Goal: Task Accomplishment & Management: Manage account settings

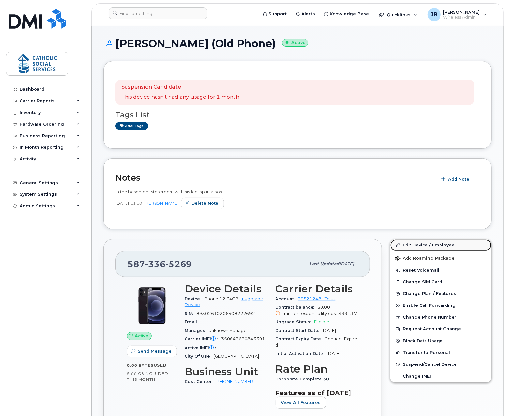
click at [413, 242] on link "Edit Device / Employee" at bounding box center [441, 245] width 101 height 12
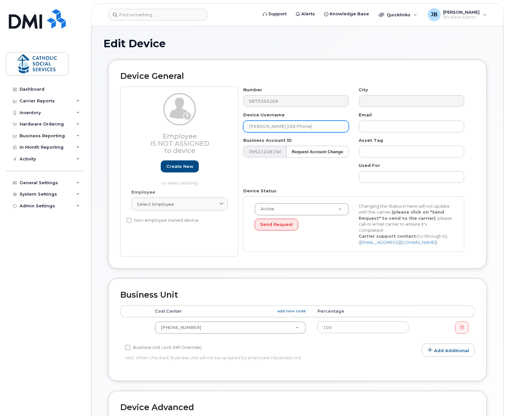
click at [204, 125] on div "Employee Is not assigned to device Create new or select existing Employee Selec…" at bounding box center [297, 172] width 355 height 170
click at [271, 128] on input "[PERSON_NAME] (Old Phone)" at bounding box center [295, 127] width 105 height 12
click at [289, 126] on input "[PERSON_NAME] (Old Phone)" at bounding box center [295, 127] width 105 height 12
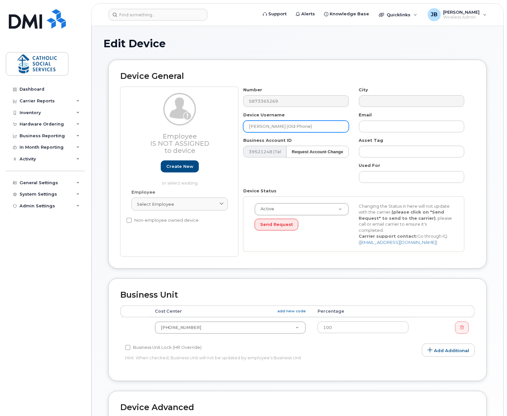
click at [312, 124] on input "[PERSON_NAME] (Old Phone)" at bounding box center [295, 127] width 105 height 12
drag, startPoint x: 311, startPoint y: 128, endPoint x: 220, endPoint y: 126, distance: 91.4
click at [220, 126] on div "Employee Is not assigned to device Create new or select existing Employee Selec…" at bounding box center [297, 172] width 355 height 170
type input "CSS Timberlands"
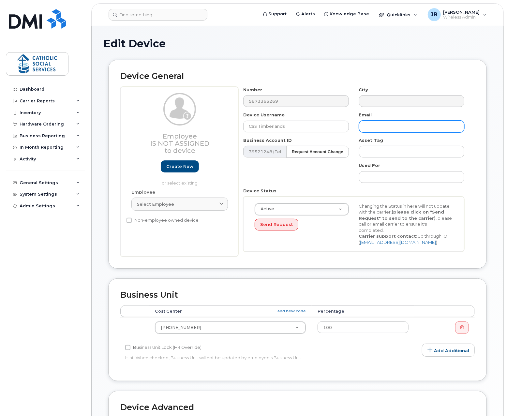
click at [377, 126] on input "text" at bounding box center [411, 127] width 105 height 12
click at [349, 168] on div "Number 5873365269 City Device Username CSS Timberlands Email Business Account I…" at bounding box center [354, 172] width 231 height 170
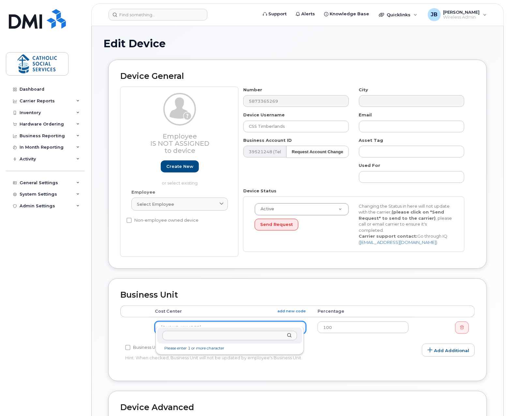
click at [180, 337] on input "text" at bounding box center [229, 335] width 135 height 9
click at [190, 341] on div at bounding box center [229, 336] width 145 height 16
click at [188, 337] on input "text" at bounding box center [229, 335] width 135 height 9
type input "024-003"
type input "158626"
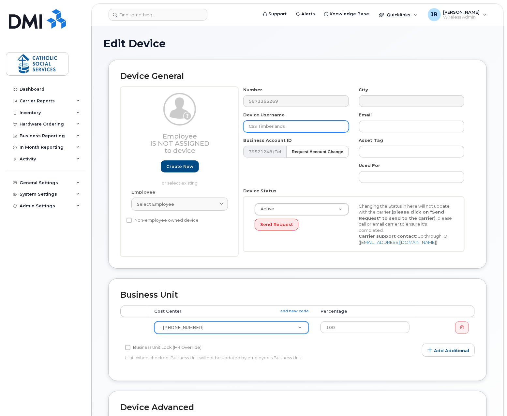
drag, startPoint x: 287, startPoint y: 127, endPoint x: 219, endPoint y: 128, distance: 68.2
click at [219, 128] on div "Employee Is not assigned to device Create new or select existing Employee Selec…" at bounding box center [297, 172] width 355 height 170
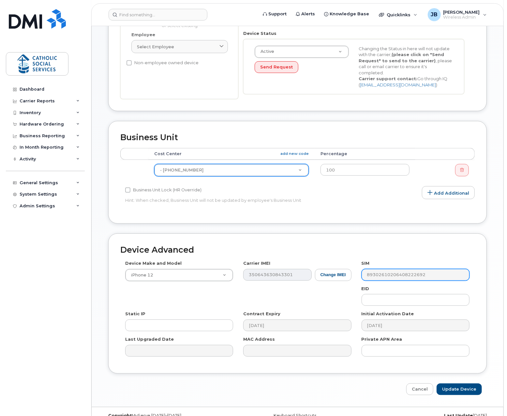
scroll to position [162, 0]
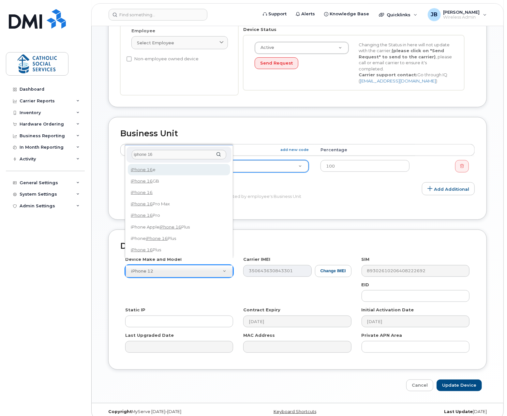
type input "iphone 16"
select select "3304"
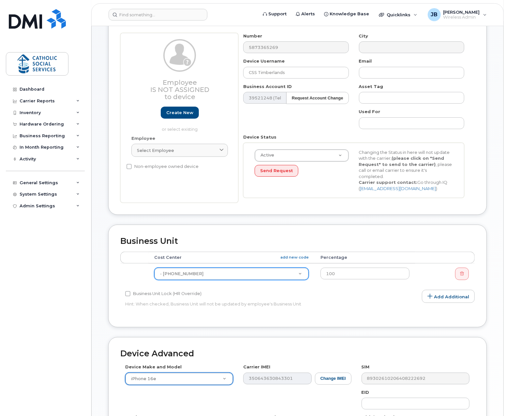
scroll to position [0, 0]
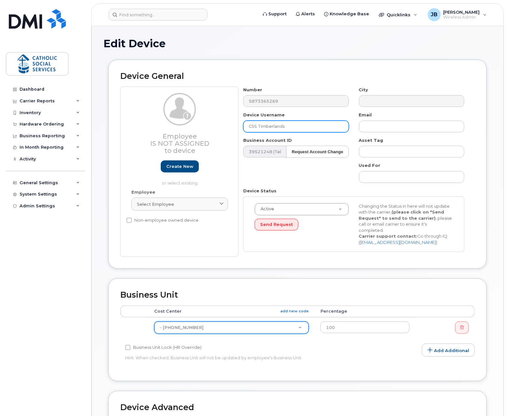
drag, startPoint x: 294, startPoint y: 127, endPoint x: 221, endPoint y: 122, distance: 73.6
click at [221, 122] on div "Employee Is not assigned to device Create new or select existing Employee Selec…" at bounding box center [297, 172] width 355 height 170
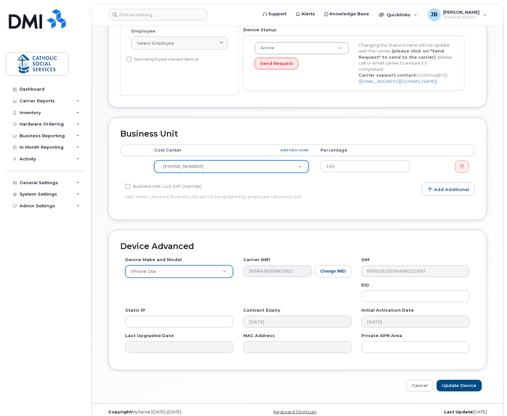
scroll to position [162, 0]
click at [455, 380] on input "Update Device" at bounding box center [459, 386] width 45 height 12
type input "Saving..."
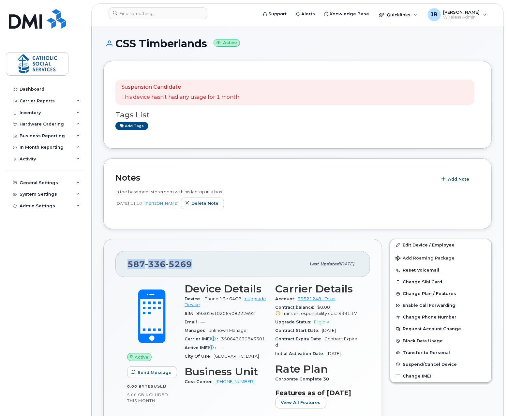
drag, startPoint x: 195, startPoint y: 269, endPoint x: 127, endPoint y: 267, distance: 67.9
click at [128, 267] on div "[PHONE_NUMBER]" at bounding box center [217, 264] width 178 height 14
copy span "[PHONE_NUMBER]"
drag, startPoint x: 208, startPoint y: 44, endPoint x: 116, endPoint y: 40, distance: 92.1
click at [116, 40] on h1 "CSS Timberlands Active" at bounding box center [297, 43] width 389 height 11
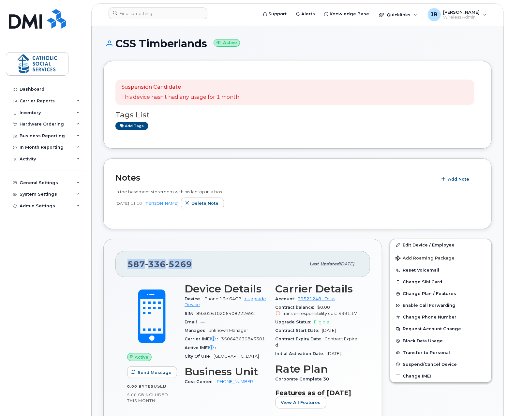
copy h1 "CSS Timberlands"
